Goal: Information Seeking & Learning: Learn about a topic

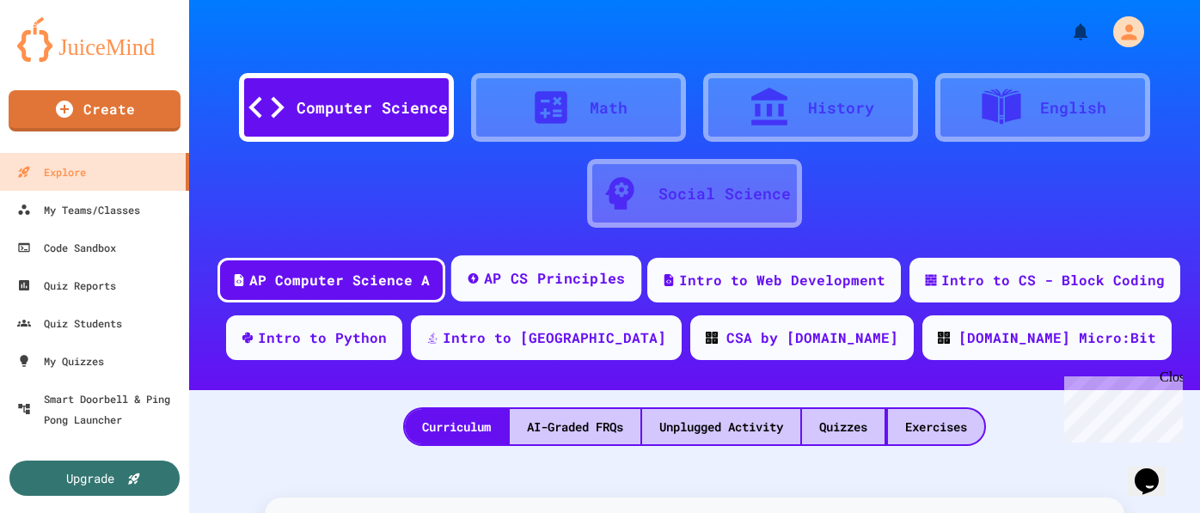
click at [566, 277] on div "AP CS Principles" at bounding box center [555, 278] width 142 height 21
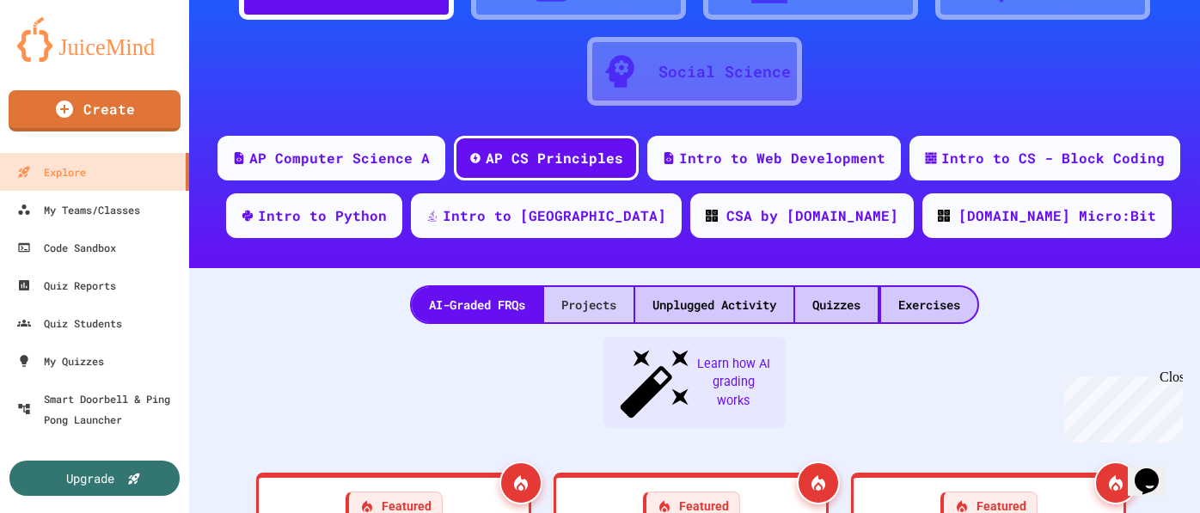
scroll to position [163, 0]
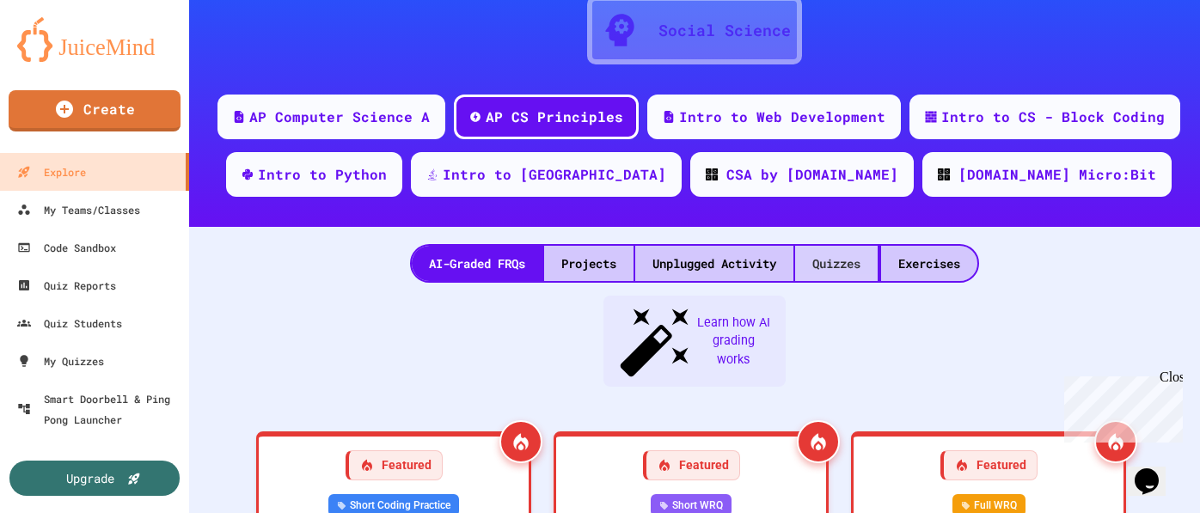
click at [859, 263] on div "Quizzes" at bounding box center [836, 263] width 83 height 35
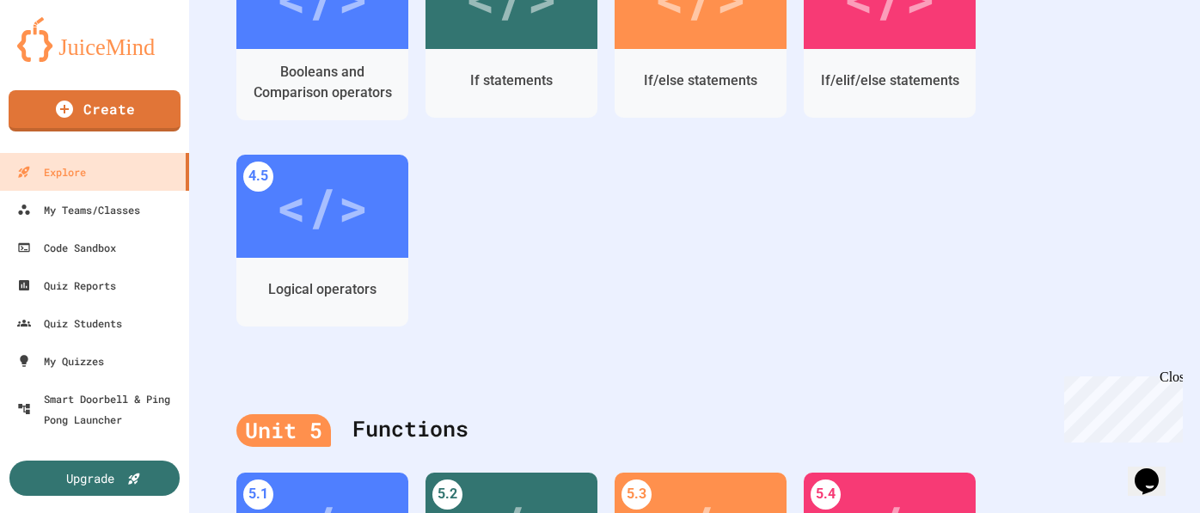
scroll to position [1826, 0]
